Goal: Task Accomplishment & Management: Use online tool/utility

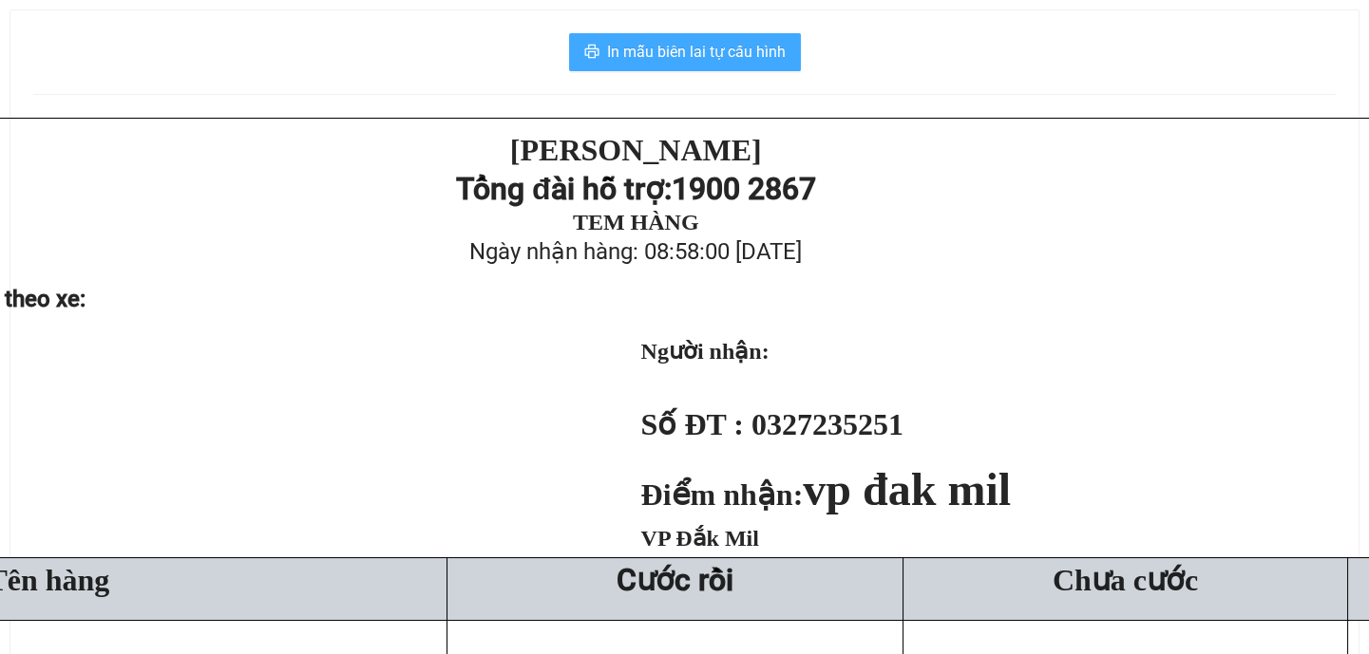
click at [655, 55] on span "In mẫu biên lai tự cấu hình" at bounding box center [696, 52] width 179 height 24
